Goal: Obtain resource: Download file/media

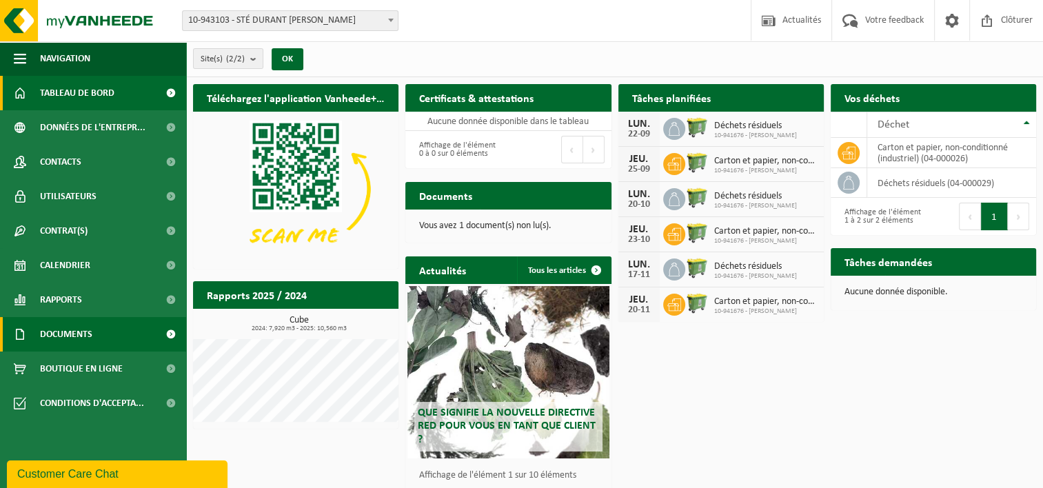
click at [78, 345] on span "Documents" at bounding box center [66, 334] width 52 height 34
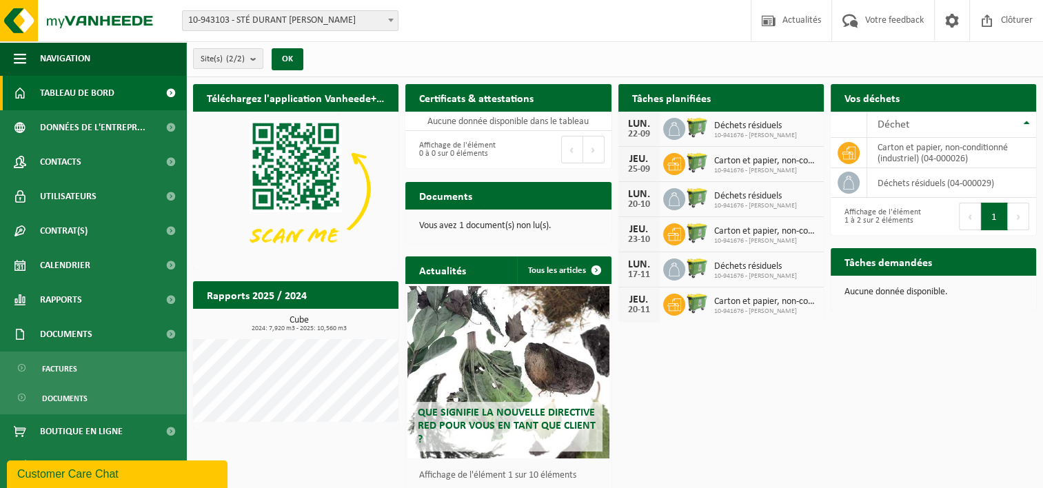
click at [91, 381] on ul "Factures Documents" at bounding box center [93, 383] width 186 height 63
click at [94, 364] on link "Factures" at bounding box center [92, 368] width 179 height 26
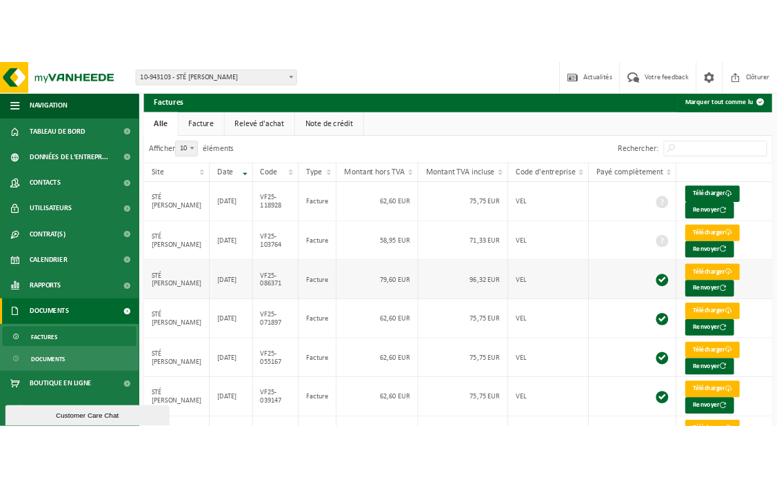
scroll to position [69, 0]
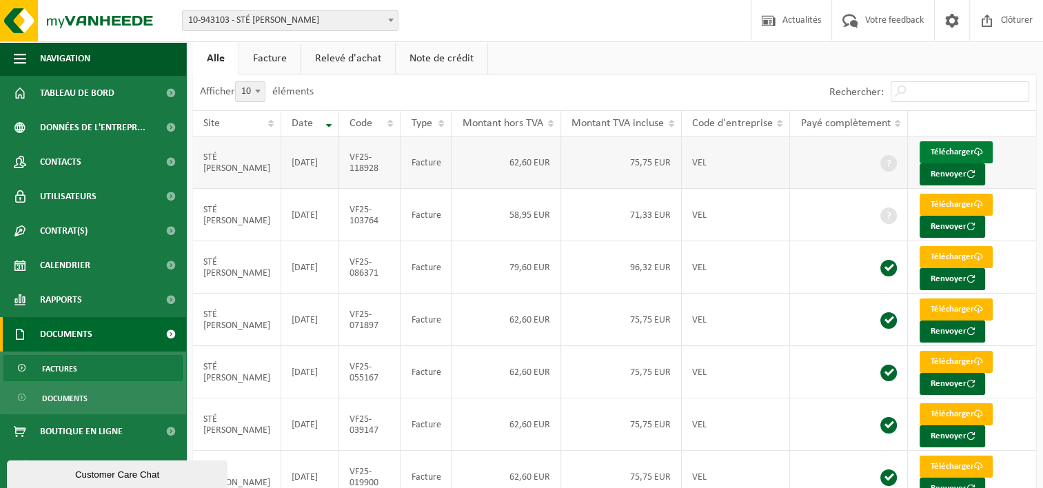
click at [949, 152] on link "Télécharger" at bounding box center [956, 152] width 73 height 22
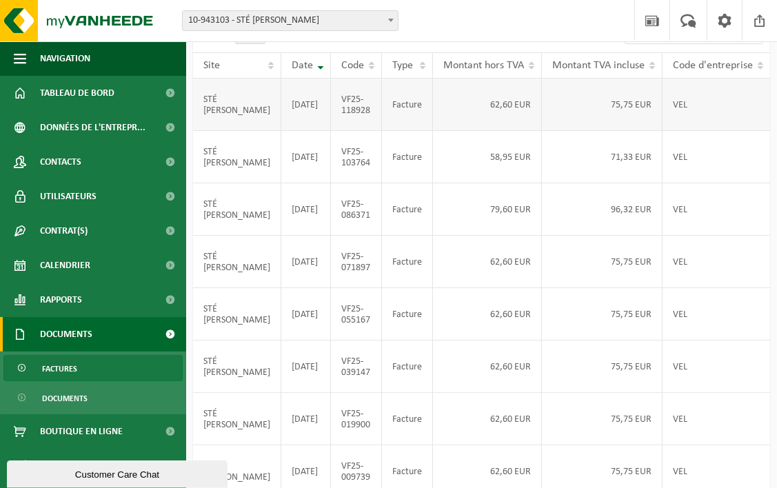
scroll to position [0, 0]
